Goal: Check status: Check status

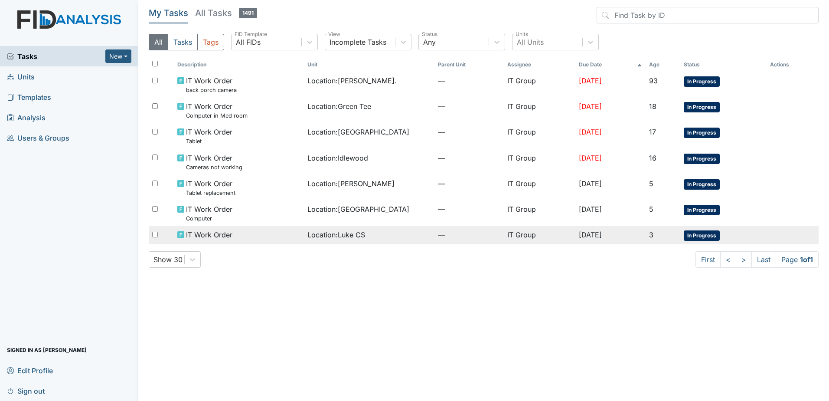
click at [295, 235] on td "IT Work Order" at bounding box center [239, 235] width 130 height 18
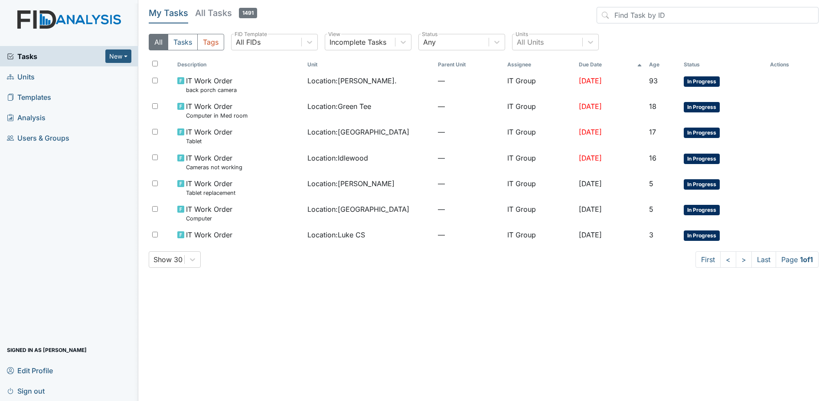
click at [237, 16] on h5 "All Tasks 1491" at bounding box center [226, 13] width 62 height 12
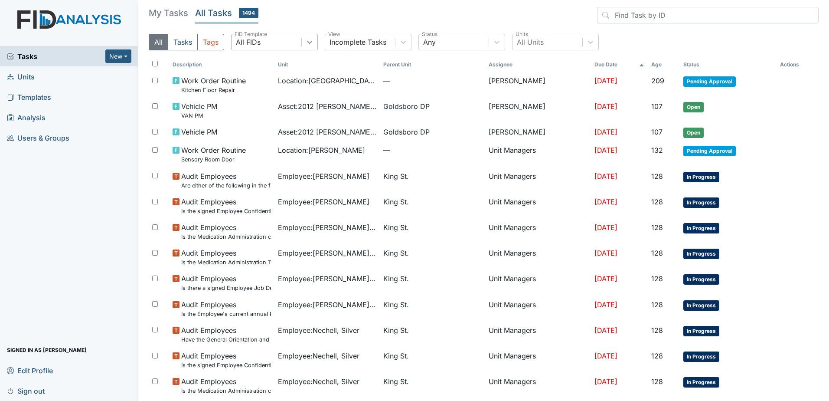
click at [308, 38] on icon at bounding box center [309, 42] width 9 height 9
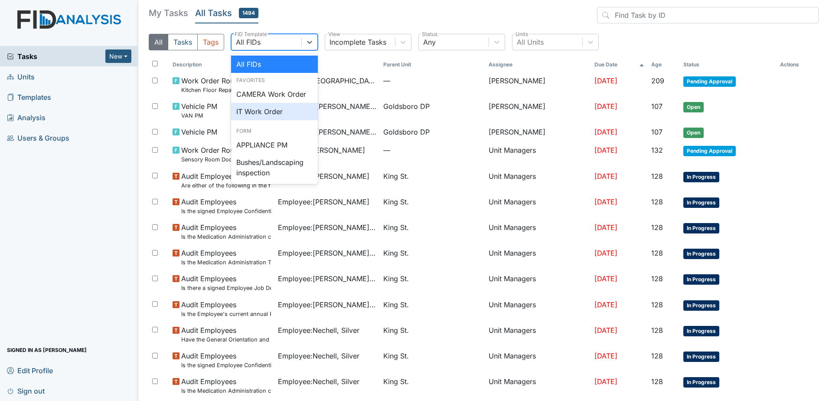
click at [274, 106] on div "IT Work Order" at bounding box center [274, 111] width 87 height 17
